Goal: Check status: Check status

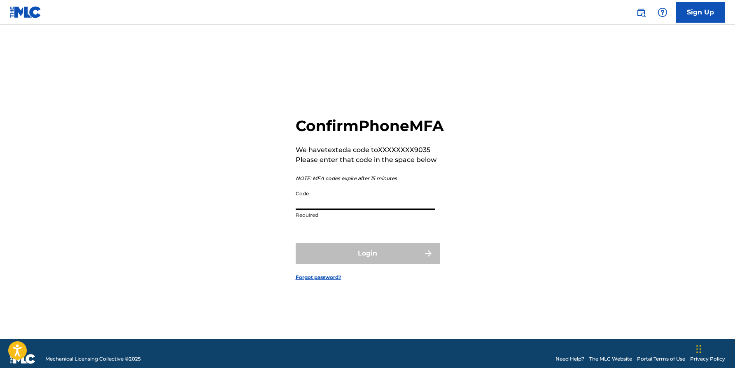
drag, startPoint x: 324, startPoint y: 212, endPoint x: 327, endPoint y: 206, distance: 6.6
click at [325, 210] on input "Code" at bounding box center [365, 197] width 139 height 23
type input "865992"
click at [367, 262] on button "Login" at bounding box center [368, 253] width 144 height 21
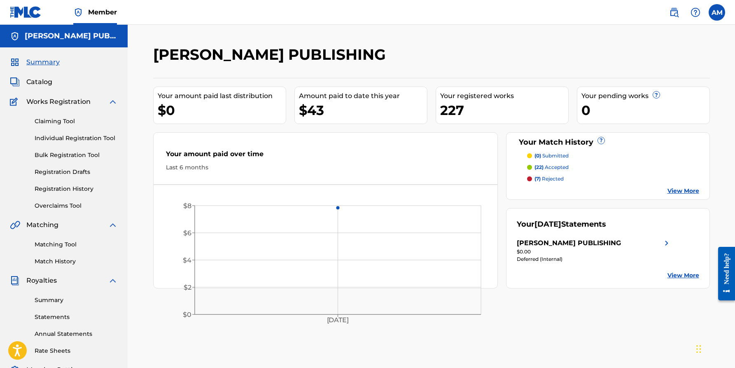
click at [682, 276] on link "View More" at bounding box center [684, 275] width 32 height 9
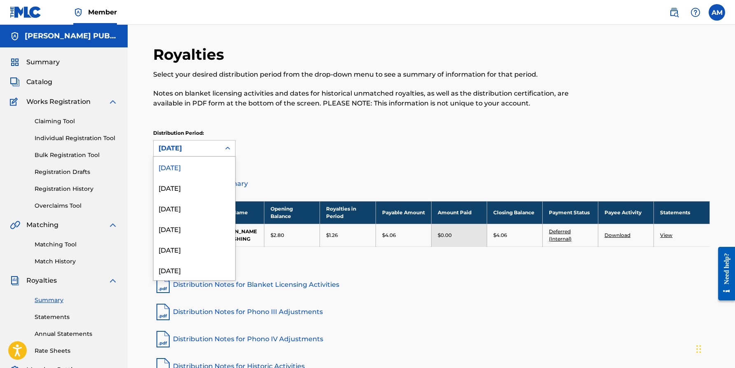
click at [220, 148] on div "[DATE]" at bounding box center [187, 148] width 67 height 16
click at [208, 187] on div "[DATE]" at bounding box center [195, 187] width 82 height 21
click at [214, 147] on div "[DATE]" at bounding box center [187, 148] width 57 height 10
click at [208, 204] on div "[DATE]" at bounding box center [195, 208] width 82 height 21
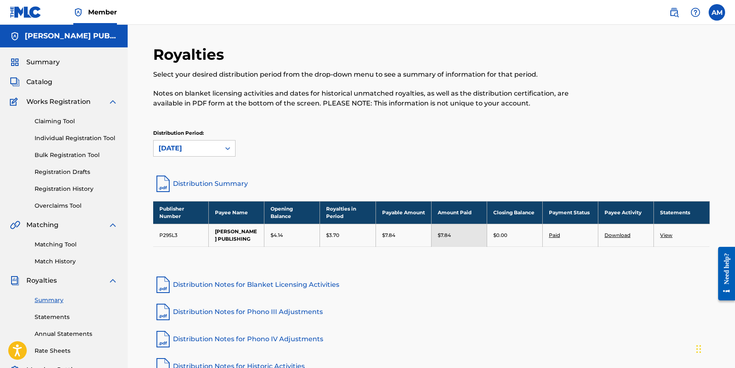
click at [220, 152] on div at bounding box center [227, 148] width 15 height 15
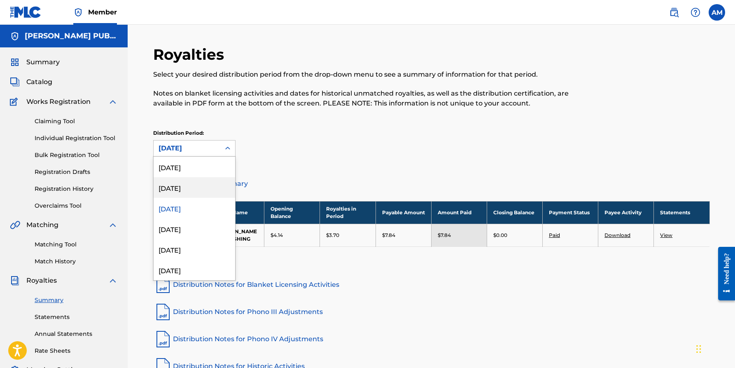
click at [212, 186] on div "[DATE]" at bounding box center [195, 187] width 82 height 21
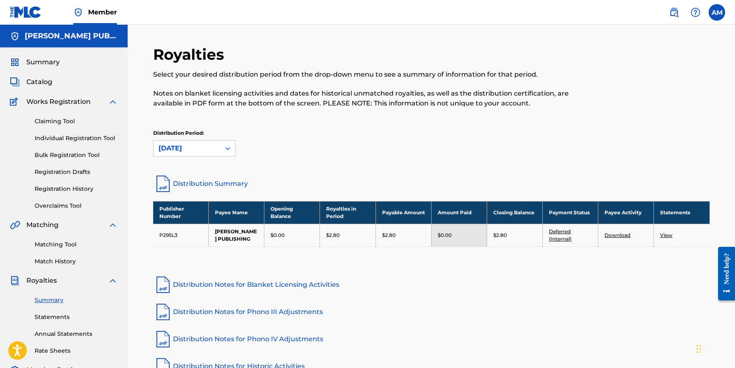
click at [215, 150] on div "[DATE]" at bounding box center [187, 148] width 57 height 10
click at [213, 150] on div "[DATE]" at bounding box center [187, 148] width 57 height 10
click at [212, 157] on div "Distribution Period: option [DATE], selected. [DATE]" at bounding box center [431, 146] width 557 height 35
click at [213, 152] on div "[DATE]" at bounding box center [187, 148] width 57 height 10
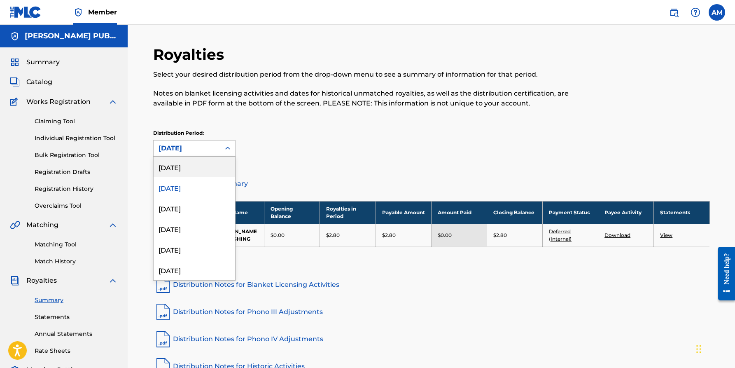
click at [213, 166] on div "[DATE]" at bounding box center [195, 166] width 82 height 21
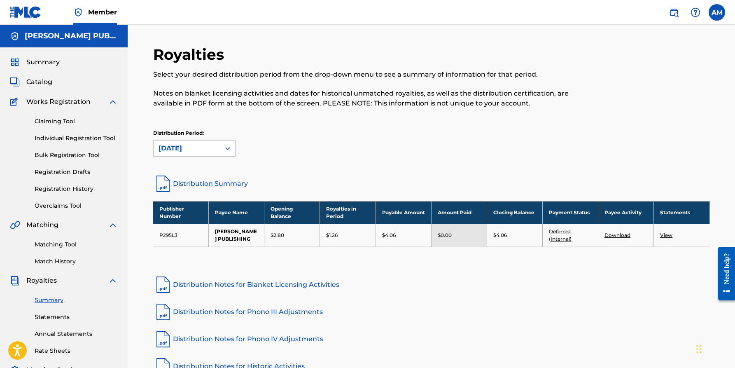
click at [67, 81] on div "Catalog" at bounding box center [64, 82] width 108 height 10
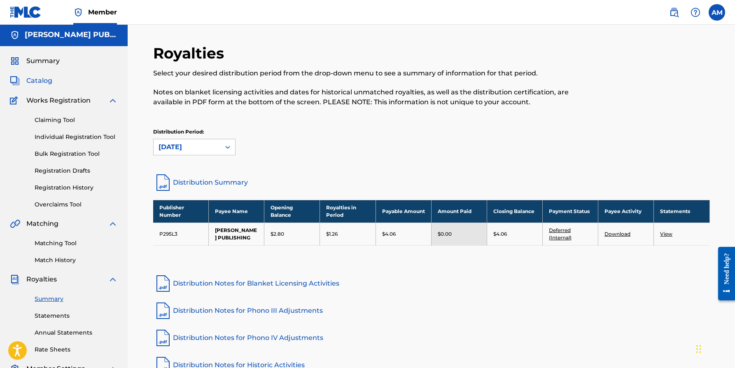
click at [49, 80] on span "Catalog" at bounding box center [39, 81] width 26 height 10
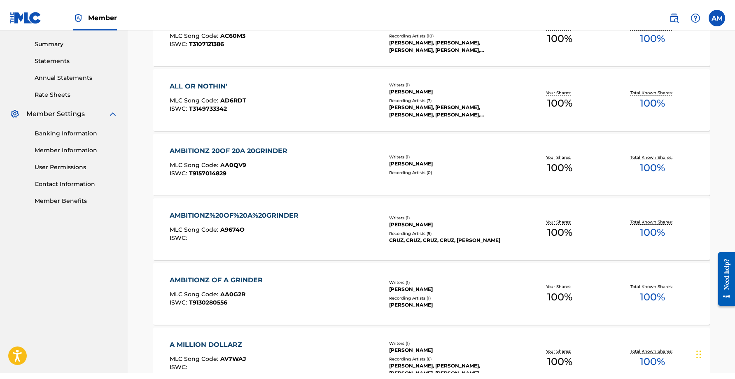
scroll to position [262, 0]
